Goal: Information Seeking & Learning: Learn about a topic

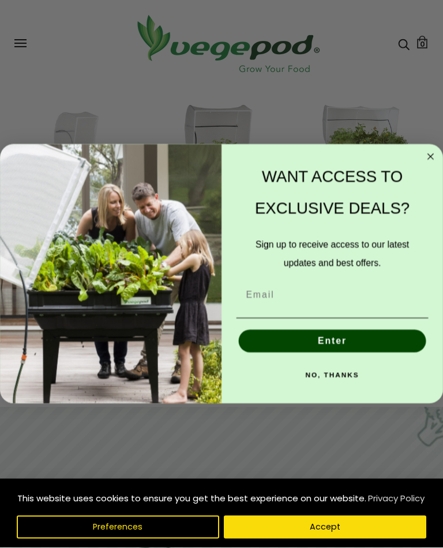
scroll to position [477, 0]
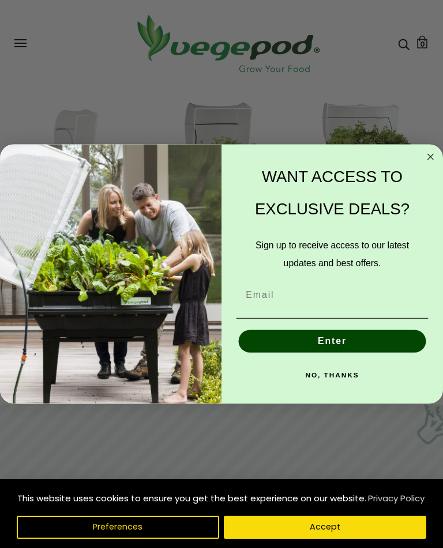
click at [435, 163] on circle "Close dialog" at bounding box center [430, 156] width 13 height 13
click at [436, 163] on circle "Close dialog" at bounding box center [430, 156] width 13 height 13
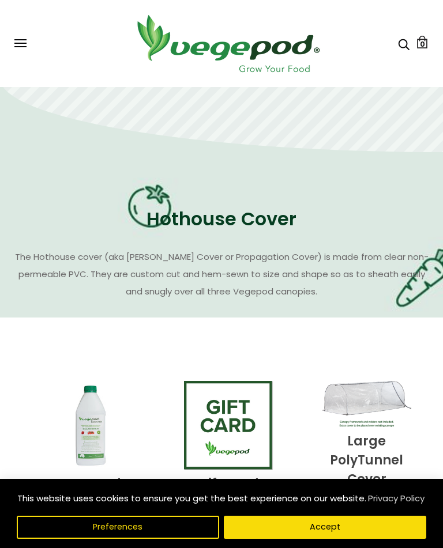
scroll to position [1753, 0]
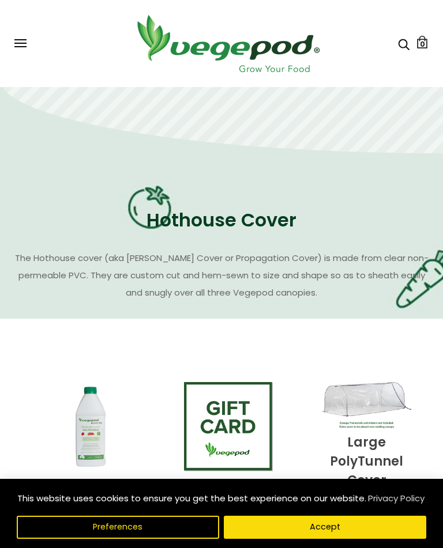
click at [84, 241] on div "Hothouse Cover The Hothouse cover (aka Winer Cover or Propagation Cover) is mad…" at bounding box center [221, 236] width 414 height 131
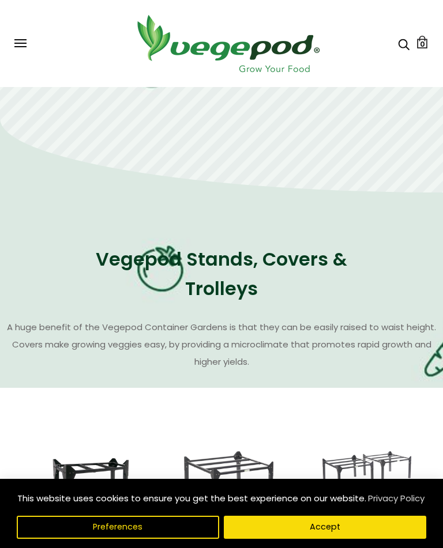
scroll to position [869, 0]
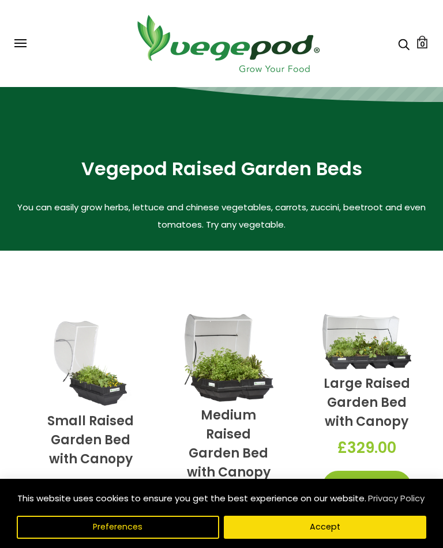
click at [18, 40] on span at bounding box center [20, 39] width 12 height 1
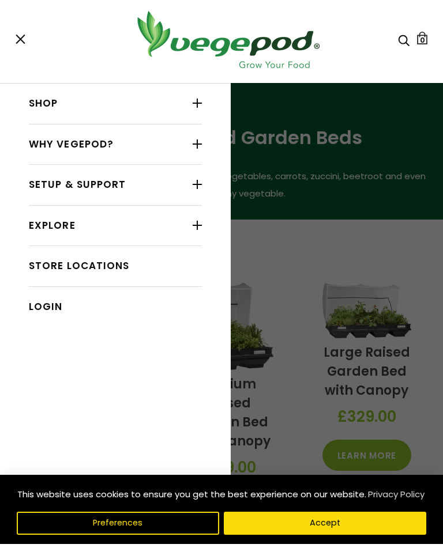
scroll to position [308, 0]
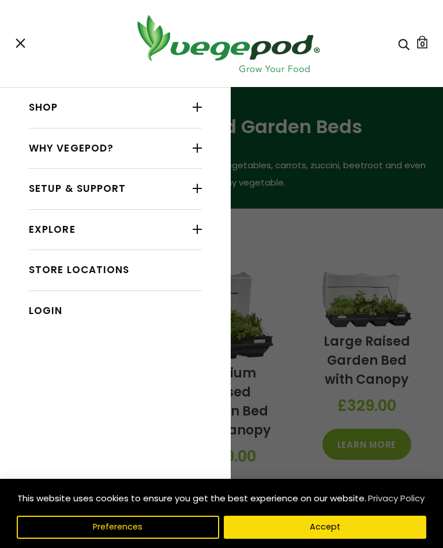
click at [55, 107] on link "Shop" at bounding box center [115, 108] width 173 height 22
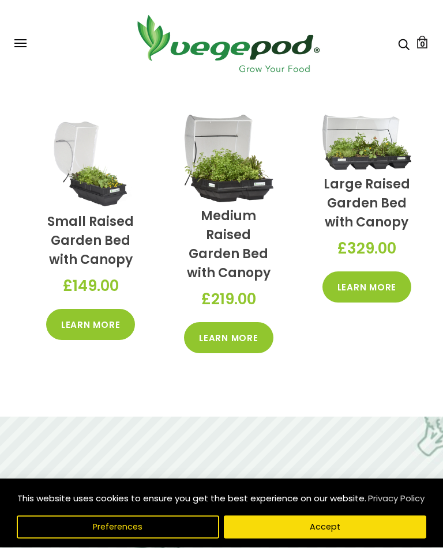
scroll to position [470, 0]
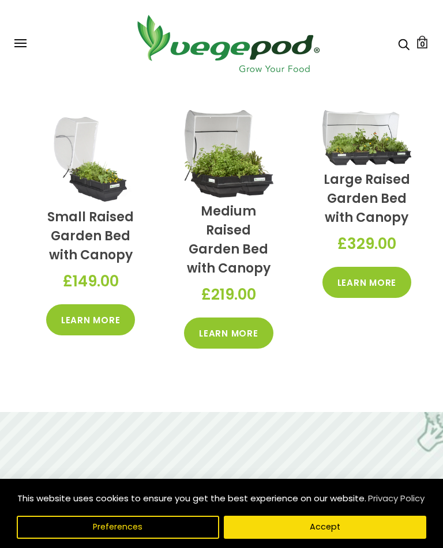
click at [218, 325] on link "Learn More" at bounding box center [228, 333] width 89 height 31
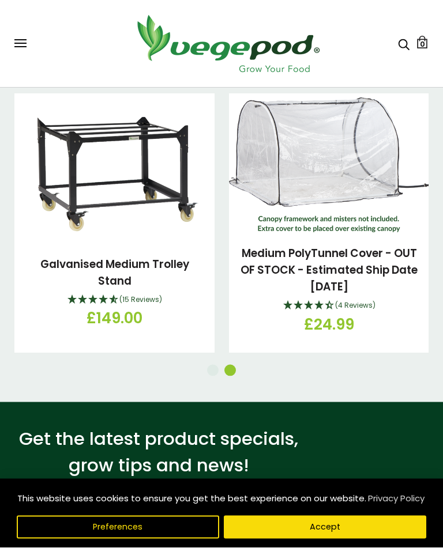
scroll to position [2180, 0]
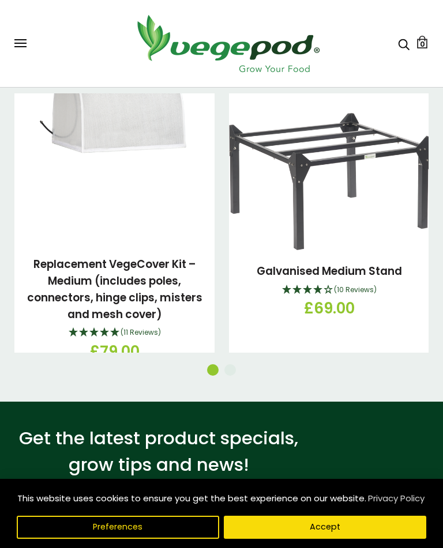
click at [32, 224] on link at bounding box center [114, 156] width 200 height 173
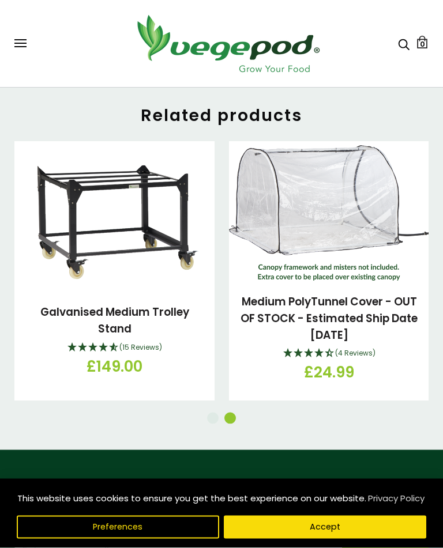
scroll to position [1932, 0]
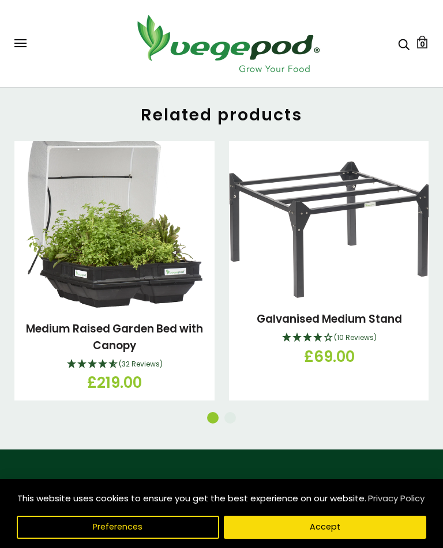
click at [37, 321] on link "Medium Raised Garden Bed with Canopy" at bounding box center [114, 337] width 177 height 32
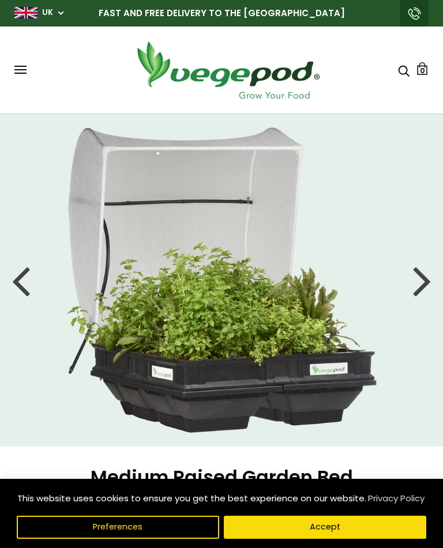
click at [402, 281] on li at bounding box center [221, 279] width 443 height 305
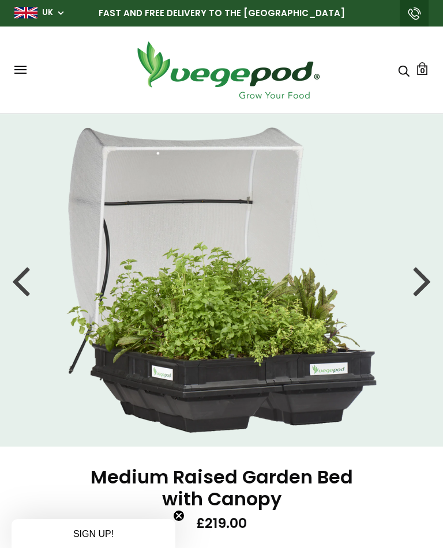
scroll to position [20, 0]
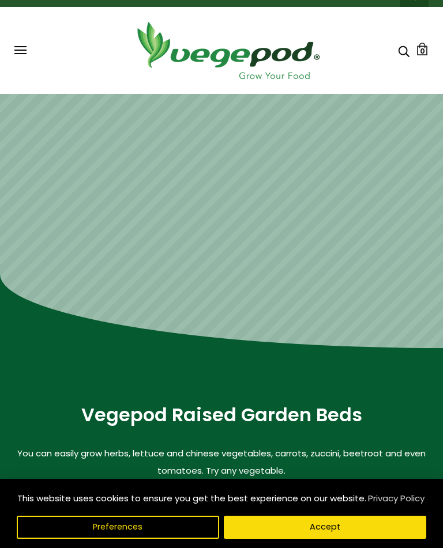
scroll to position [20, 0]
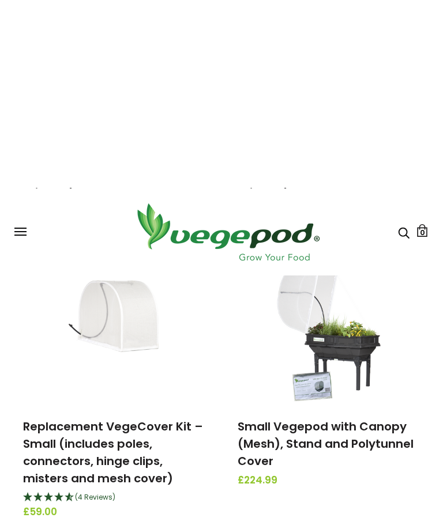
scroll to position [2201, 0]
